Goal: Transaction & Acquisition: Purchase product/service

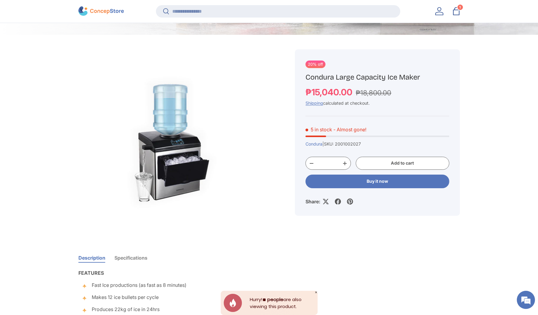
drag, startPoint x: 454, startPoint y: 227, endPoint x: 421, endPoint y: 229, distance: 33.1
click at [454, 227] on div "20% off Condura Large Capacity Ice Maker Sale price ₱15,040.00 Regular price ₱1…" at bounding box center [369, 248] width 179 height 426
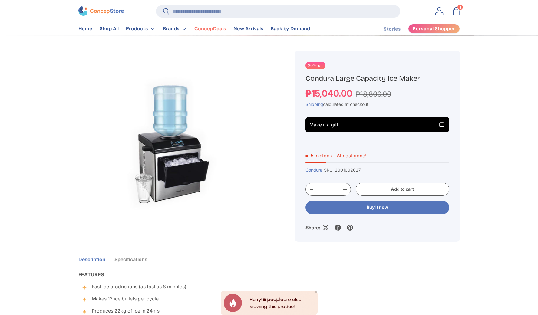
click at [413, 127] on span "Make it a gift" at bounding box center [377, 124] width 136 height 7
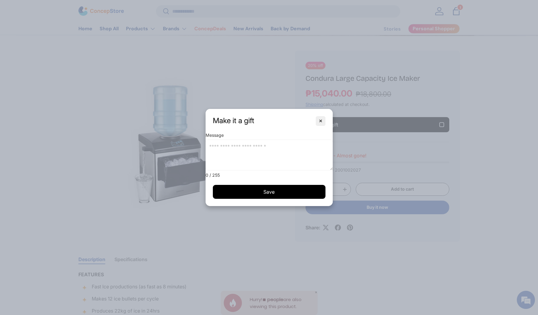
click at [265, 149] on textarea at bounding box center [268, 155] width 127 height 30
type textarea "*******"
click at [332, 109] on dialog "Make it a gift ✕ To From Message ******* 7 / 255 Save Unavailable Saving... Rem…" at bounding box center [268, 157] width 127 height 97
click at [322, 122] on button "✕" at bounding box center [321, 121] width 10 height 10
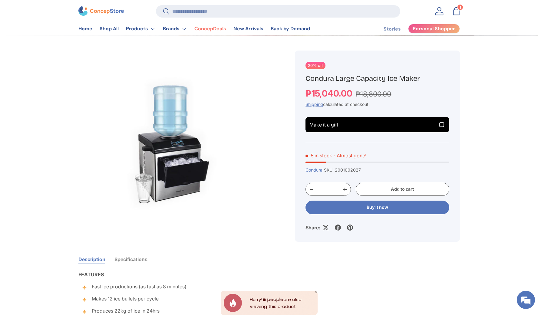
drag, startPoint x: 469, startPoint y: 99, endPoint x: 479, endPoint y: 99, distance: 10.0
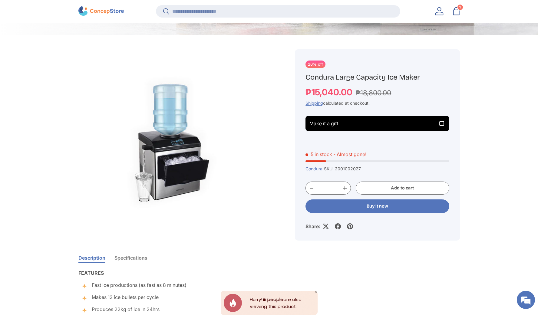
drag, startPoint x: 505, startPoint y: 133, endPoint x: 494, endPoint y: 135, distance: 10.8
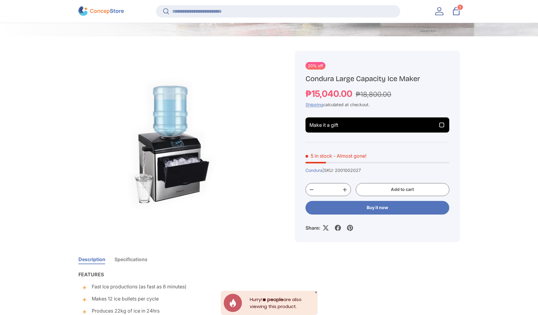
scroll to position [209, 0]
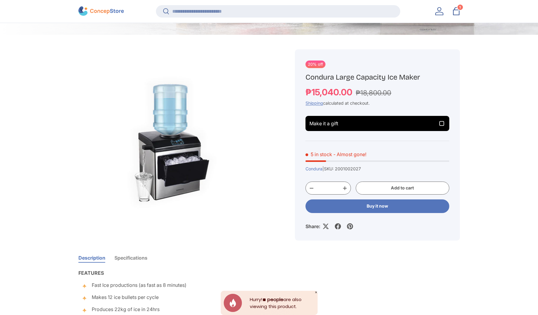
click at [457, 8] on div "1 1 item" at bounding box center [459, 7] width 5 height 5
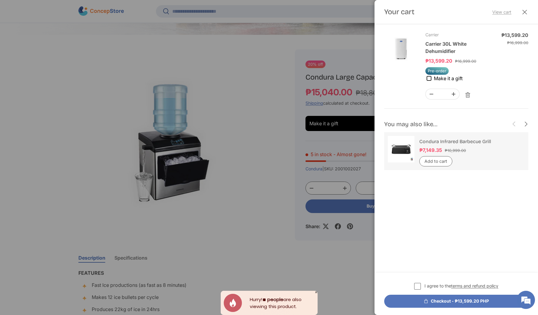
click at [505, 11] on link "View cart" at bounding box center [501, 12] width 19 height 6
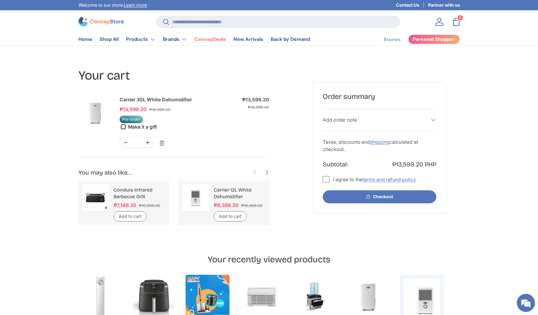
scroll to position [1135, 2474]
click at [141, 129] on span "Make it a gift" at bounding box center [142, 127] width 29 height 6
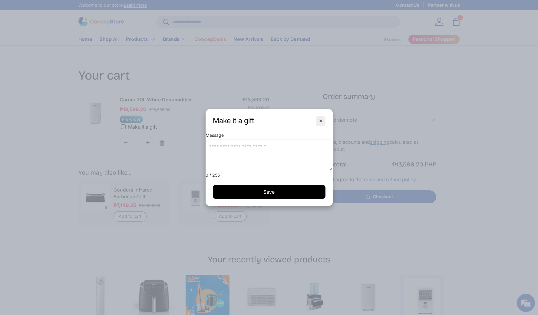
click at [320, 123] on span "✕" at bounding box center [321, 121] width 4 height 5
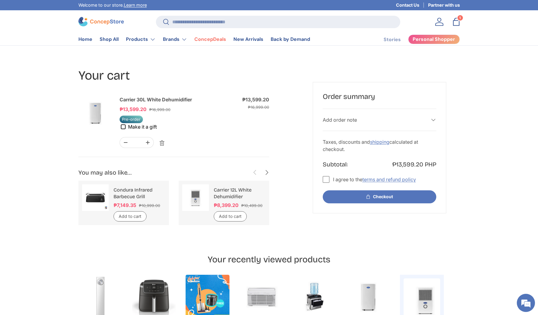
scroll to position [0, 0]
click at [120, 125] on icon "button" at bounding box center [123, 126] width 7 height 7
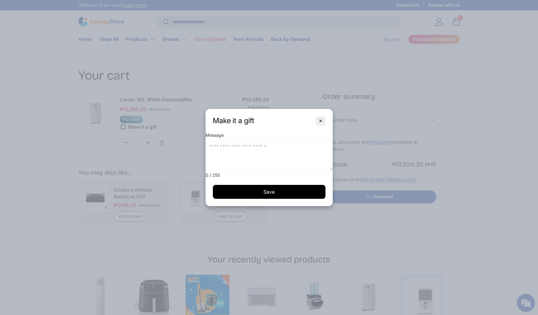
click at [280, 149] on textarea at bounding box center [268, 155] width 127 height 30
type textarea "**********"
click at [282, 185] on button "Save Unavailable Saving..." at bounding box center [269, 192] width 113 height 14
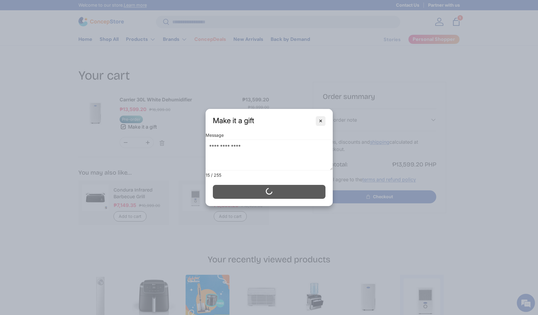
click at [282, 189] on gift-dialog-actions "Save Unavailable Saving... Remove Removing..." at bounding box center [268, 192] width 127 height 28
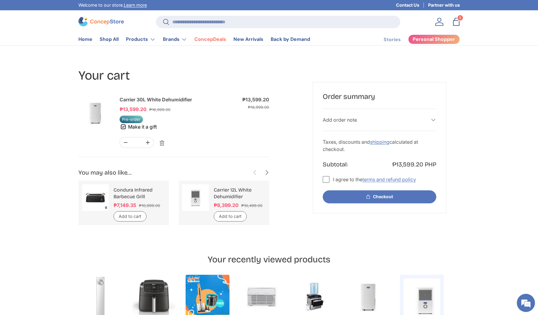
click at [287, 142] on form "Your cart Product Price Quantity Carrier 30L White Dehumidifier Sale price ₱13,…" at bounding box center [268, 149] width 381 height 165
click at [371, 201] on button "Checkout" at bounding box center [379, 196] width 113 height 13
click at [325, 179] on label "I agree to the terms and refund policy" at bounding box center [369, 179] width 93 height 7
click at [356, 192] on button "Checkout" at bounding box center [379, 196] width 113 height 13
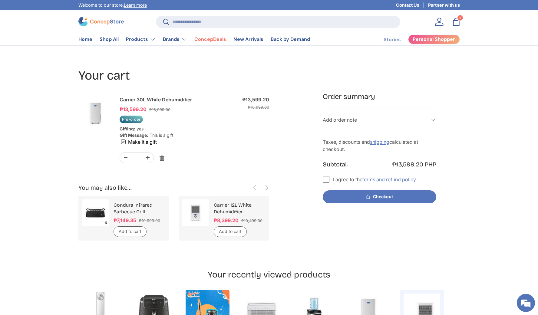
click at [390, 243] on form "Your cart Product Price Quantity Carrier 30L White Dehumidifier Sale price ₱13,…" at bounding box center [268, 157] width 381 height 180
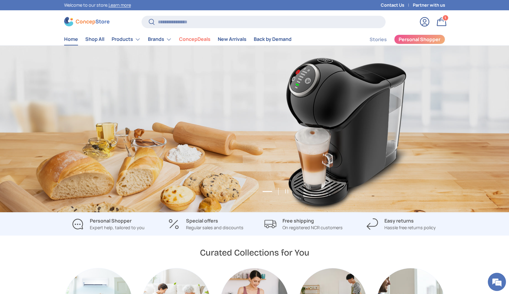
scroll to position [1377, 2474]
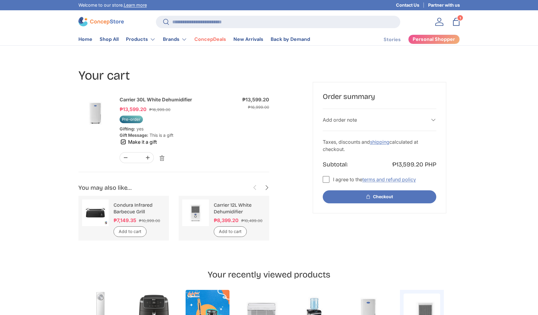
scroll to position [1135, 2474]
click at [235, 210] on p "Carrier 12L White Dehumidifier" at bounding box center [240, 209] width 52 height 14
click at [233, 215] on link "Carrier 12L White Dehumidifier" at bounding box center [233, 208] width 38 height 12
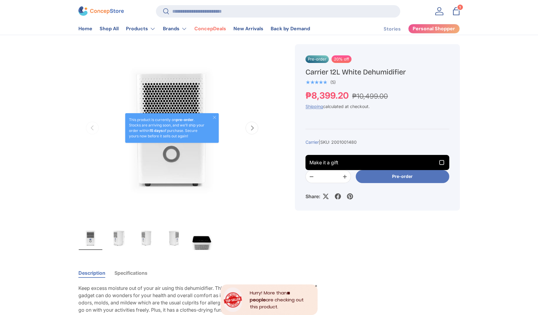
scroll to position [187, 0]
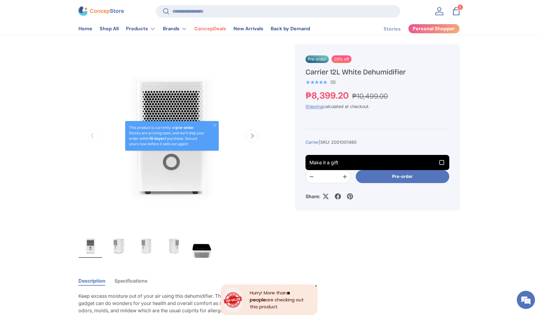
click at [444, 163] on icon "button" at bounding box center [441, 162] width 7 height 7
click at [439, 162] on icon "button" at bounding box center [441, 162] width 5 height 5
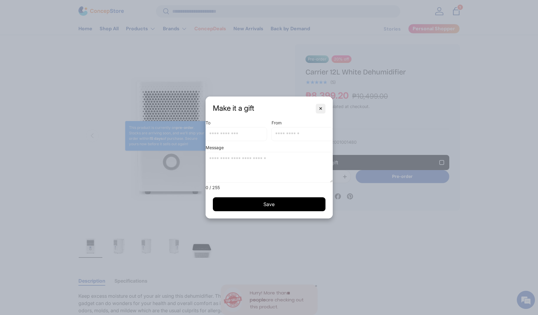
click at [322, 107] on span "✕" at bounding box center [321, 108] width 4 height 5
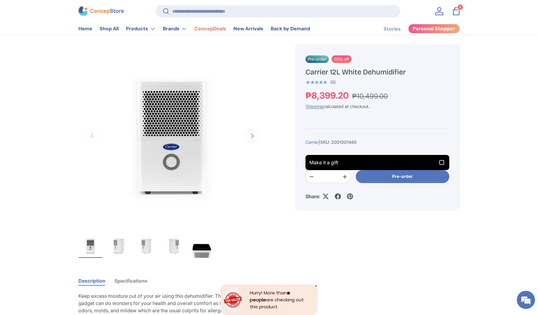
click at [439, 164] on icon "button" at bounding box center [441, 162] width 7 height 7
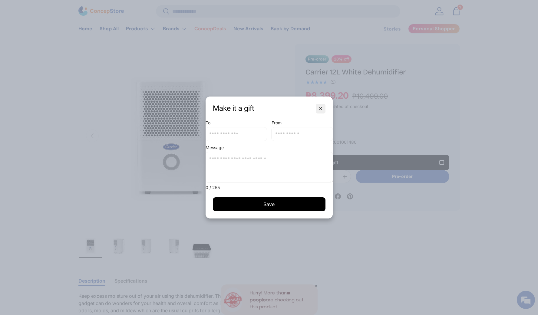
drag, startPoint x: 139, startPoint y: 45, endPoint x: 167, endPoint y: 52, distance: 29.1
click at [205, 97] on dialog "Make it a gift ✕ To From Message 0 / 255 Save Unavailable Saving... Remove Remo…" at bounding box center [268, 158] width 127 height 122
